Goal: Communication & Community: Connect with others

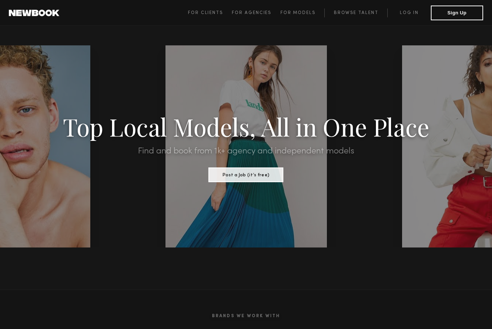
click at [411, 17] on span "For Clients For Agencies For Models Browse Talent Log in Sign Up" at bounding box center [335, 13] width 295 height 15
click at [410, 13] on link "Log in" at bounding box center [409, 12] width 44 height 9
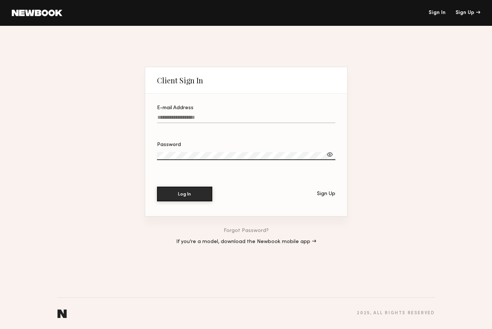
paste input "**********"
type input "**********"
click at [276, 152] on label "Password" at bounding box center [246, 154] width 178 height 25
click at [194, 191] on button "Log In" at bounding box center [184, 193] width 55 height 15
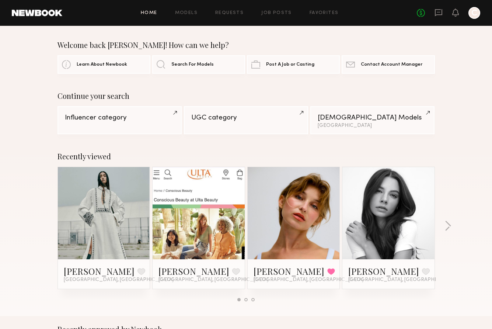
click at [280, 244] on link at bounding box center [293, 213] width 45 height 92
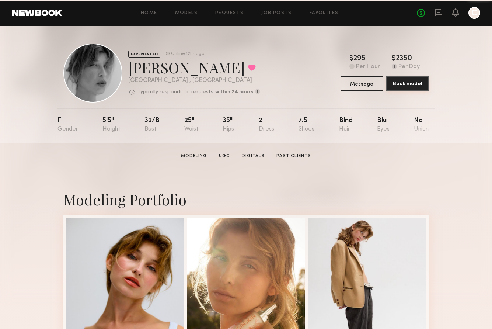
click at [407, 88] on button "Book model" at bounding box center [407, 83] width 43 height 15
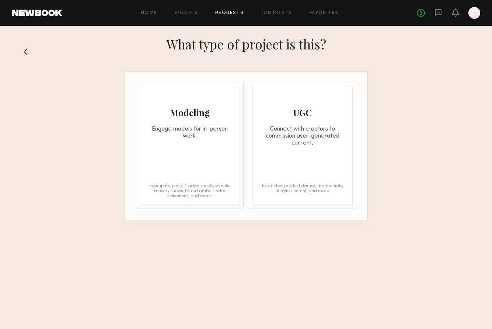
click at [190, 104] on div "Modeling Engage models for in-person work." at bounding box center [190, 112] width 100 height 53
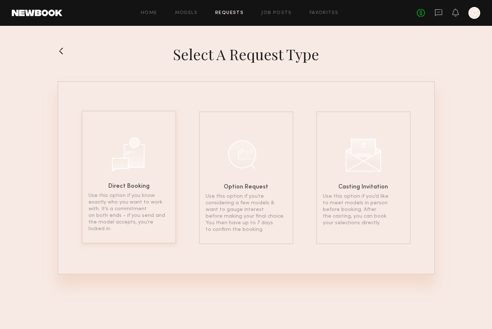
click at [142, 153] on div at bounding box center [129, 153] width 37 height 37
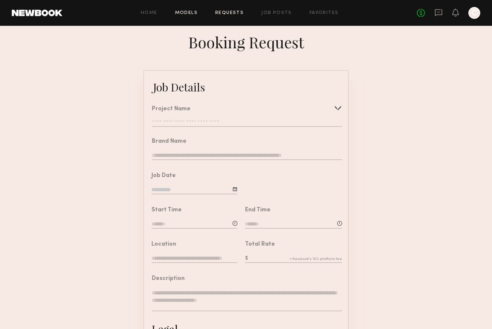
click at [181, 11] on link "Models" at bounding box center [186, 13] width 22 height 5
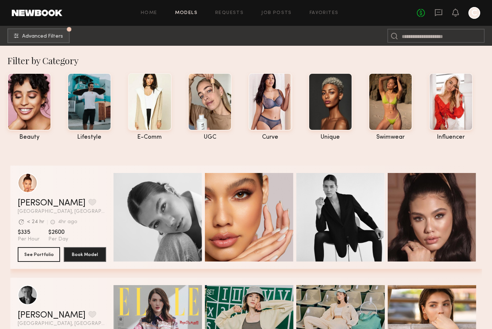
click at [27, 8] on header "Home Models Requests Job Posts Favorites Sign Out No fees up to $5,000 C" at bounding box center [246, 13] width 492 height 26
click at [34, 15] on link at bounding box center [37, 13] width 51 height 7
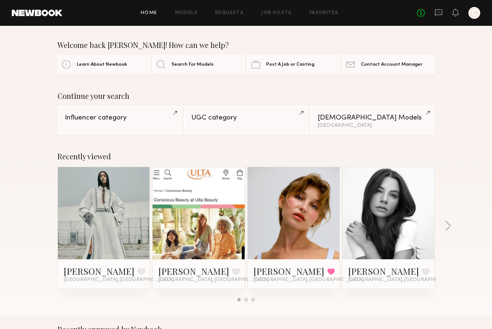
click at [261, 212] on div at bounding box center [294, 213] width 92 height 92
click at [295, 218] on link at bounding box center [293, 213] width 45 height 92
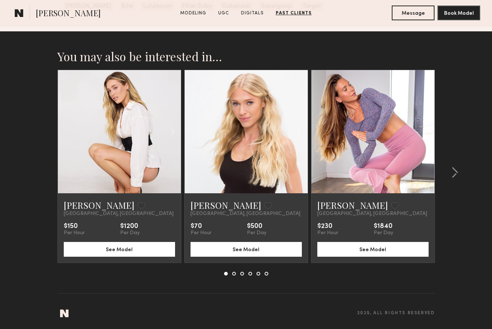
scroll to position [2106, 0]
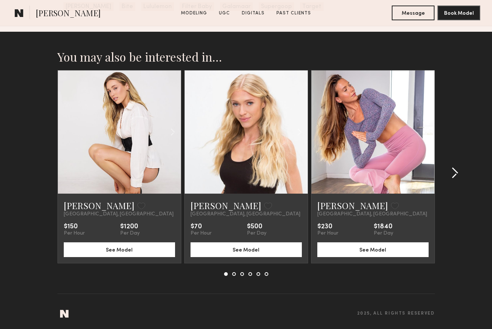
click at [455, 171] on common-icon at bounding box center [454, 173] width 7 height 12
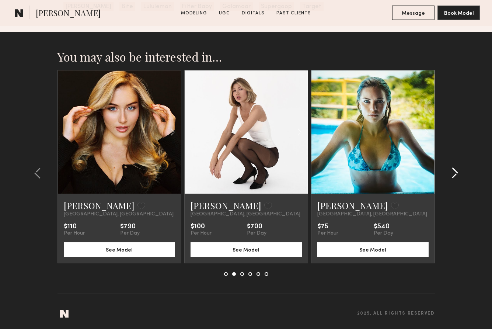
click at [454, 171] on common-icon at bounding box center [454, 173] width 7 height 12
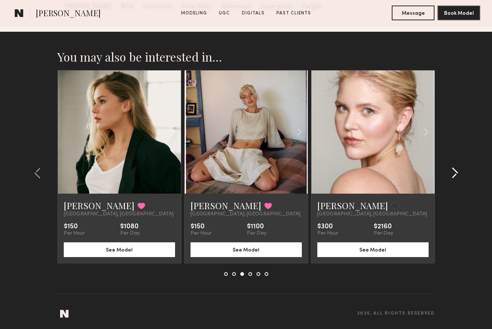
click at [453, 171] on common-icon at bounding box center [454, 173] width 7 height 12
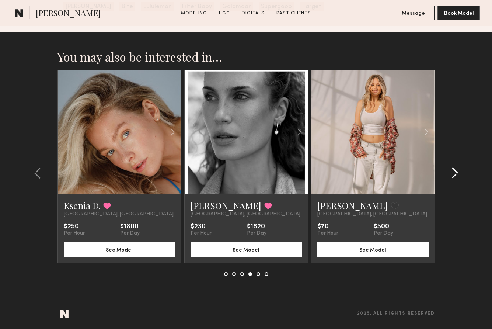
click at [453, 171] on common-icon at bounding box center [454, 173] width 7 height 12
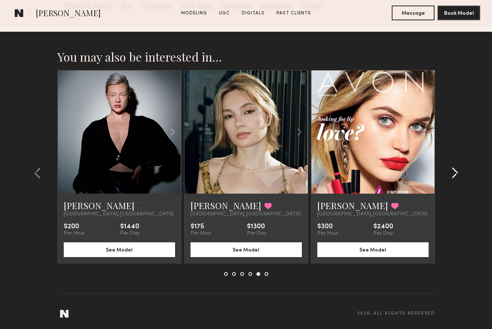
click at [453, 171] on common-icon at bounding box center [454, 173] width 7 height 12
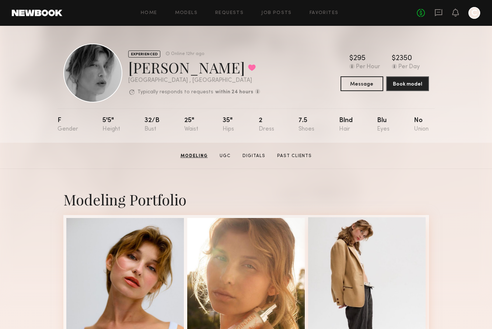
scroll to position [0, 0]
click at [363, 82] on button "Message" at bounding box center [362, 83] width 43 height 15
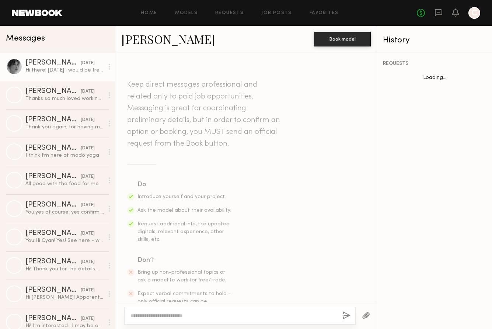
scroll to position [236, 0]
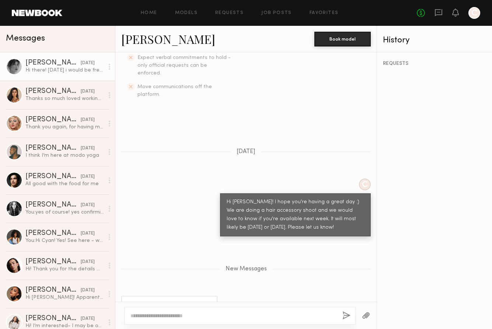
click at [315, 312] on div at bounding box center [240, 316] width 232 height 18
click at [310, 317] on textarea at bounding box center [234, 315] width 206 height 7
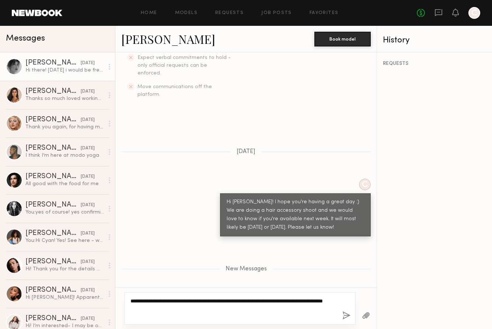
type textarea "**********"
click at [345, 317] on button "button" at bounding box center [347, 315] width 8 height 9
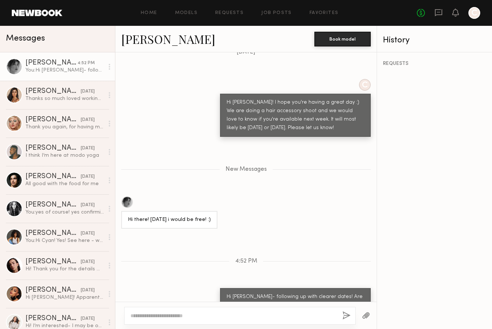
scroll to position [0, 0]
click at [338, 292] on div "Hi Brittany- following up with clearer dates! Are you available, Tuesday, Oct 7…" at bounding box center [295, 301] width 151 height 26
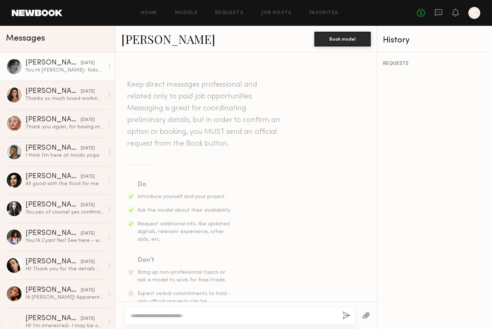
scroll to position [279, 0]
